Goal: Task Accomplishment & Management: Manage account settings

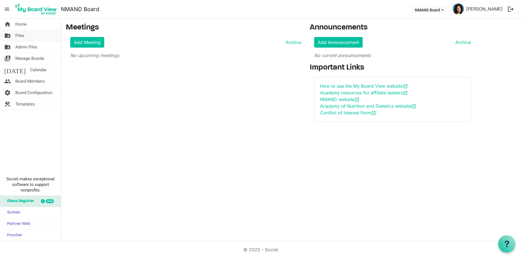
click at [16, 37] on span "Files" at bounding box center [19, 35] width 9 height 11
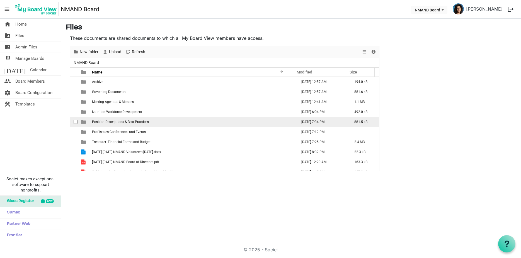
click at [125, 122] on span "Position Descriptions & Best Practices" at bounding box center [120, 122] width 57 height 4
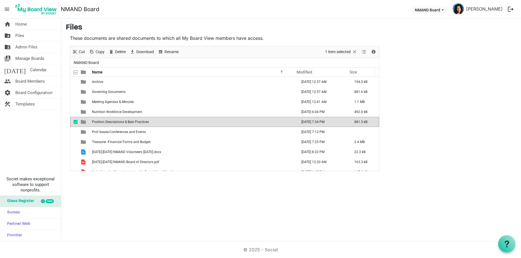
click at [106, 120] on span "Position Descriptions & Best Practices" at bounding box center [120, 122] width 57 height 4
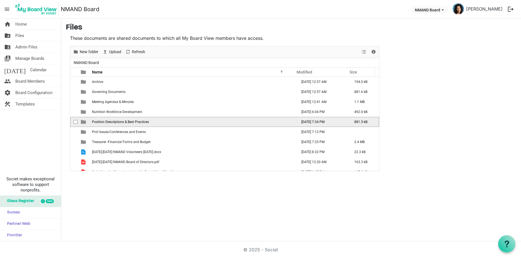
click at [106, 120] on span "Position Descriptions & Best Practices" at bounding box center [120, 122] width 57 height 4
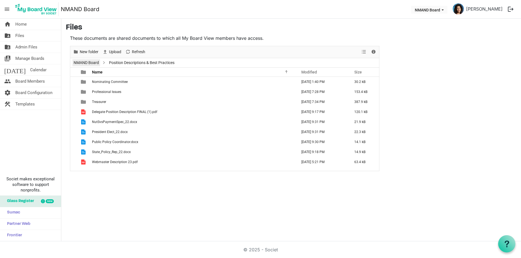
click at [82, 62] on link "NMAND Board" at bounding box center [86, 62] width 28 height 7
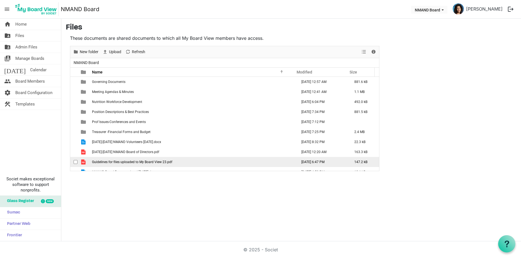
scroll to position [16, 0]
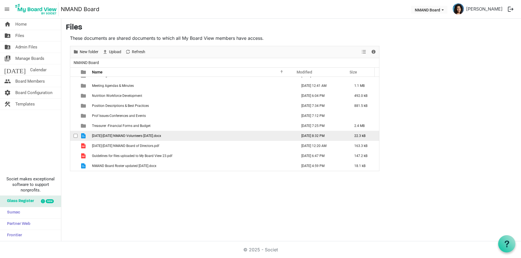
click at [75, 137] on span "checkbox" at bounding box center [76, 136] width 4 height 4
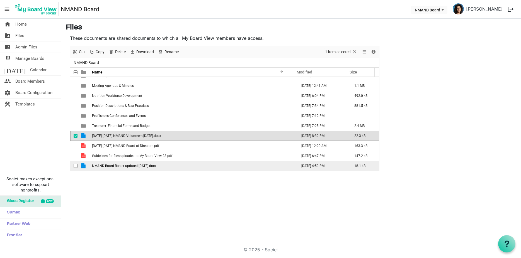
click at [75, 165] on span "checkbox" at bounding box center [76, 166] width 4 height 4
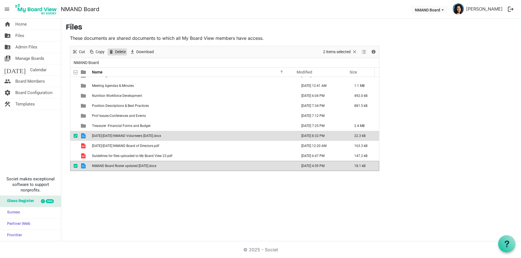
click at [117, 52] on span "Delete" at bounding box center [121, 52] width 12 height 7
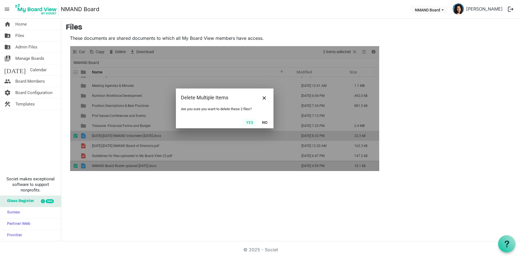
click at [246, 124] on button "Yes" at bounding box center [250, 122] width 14 height 8
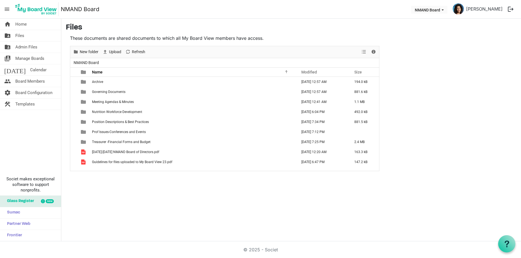
scroll to position [0, 0]
drag, startPoint x: 18, startPoint y: 22, endPoint x: 22, endPoint y: 24, distance: 4.0
click at [18, 22] on span "Home" at bounding box center [20, 24] width 11 height 11
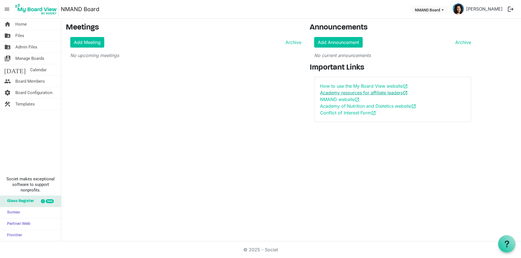
click at [348, 93] on link "Academy resources for affiliate leaders open_in_new" at bounding box center [364, 93] width 88 height 6
click at [384, 93] on link "Academy resources for affiliate leaders open_in_new" at bounding box center [364, 93] width 88 height 6
click at [18, 79] on span "Board Members" at bounding box center [30, 81] width 30 height 11
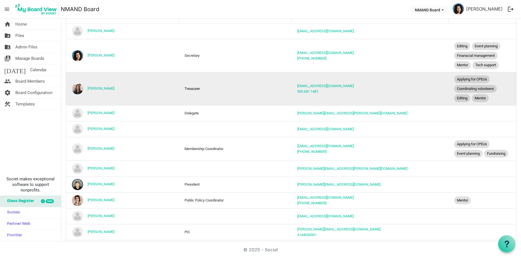
scroll to position [100, 0]
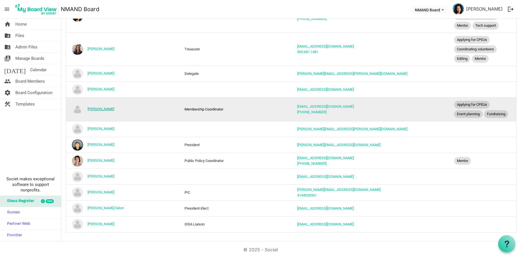
click at [99, 110] on link "Linda Cryer" at bounding box center [101, 109] width 27 height 4
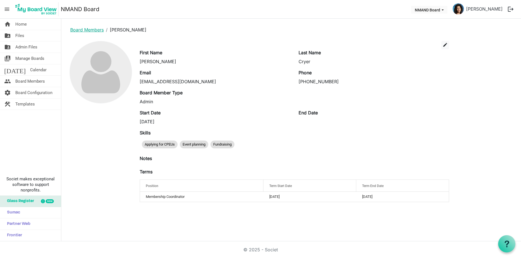
click at [83, 32] on link "Board Members" at bounding box center [86, 30] width 33 height 6
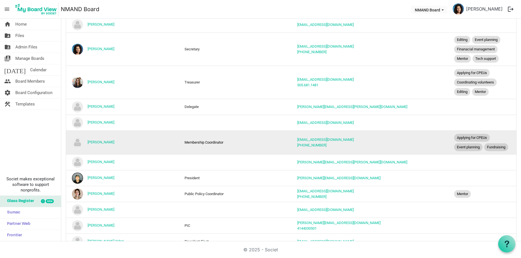
scroll to position [33, 0]
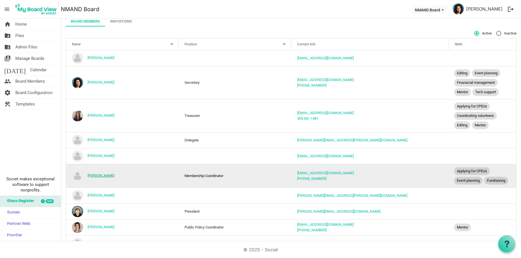
click at [97, 177] on link "[PERSON_NAME]" at bounding box center [101, 176] width 27 height 4
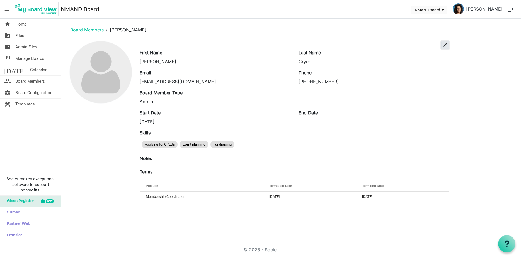
click at [446, 45] on span "edit" at bounding box center [445, 44] width 5 height 5
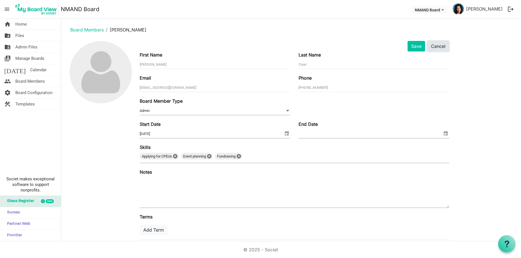
click at [440, 49] on button "Cancel" at bounding box center [438, 46] width 22 height 11
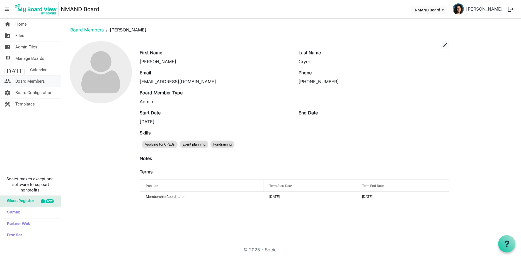
click at [28, 81] on span "Board Members" at bounding box center [30, 81] width 30 height 11
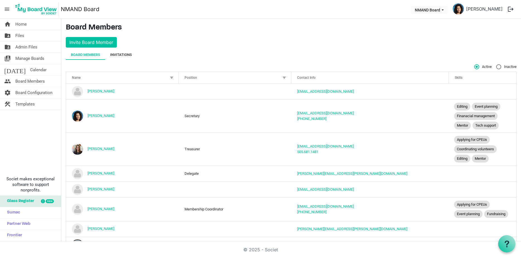
click at [122, 53] on div "Invitations" at bounding box center [121, 55] width 22 height 6
